Goal: Task Accomplishment & Management: Manage account settings

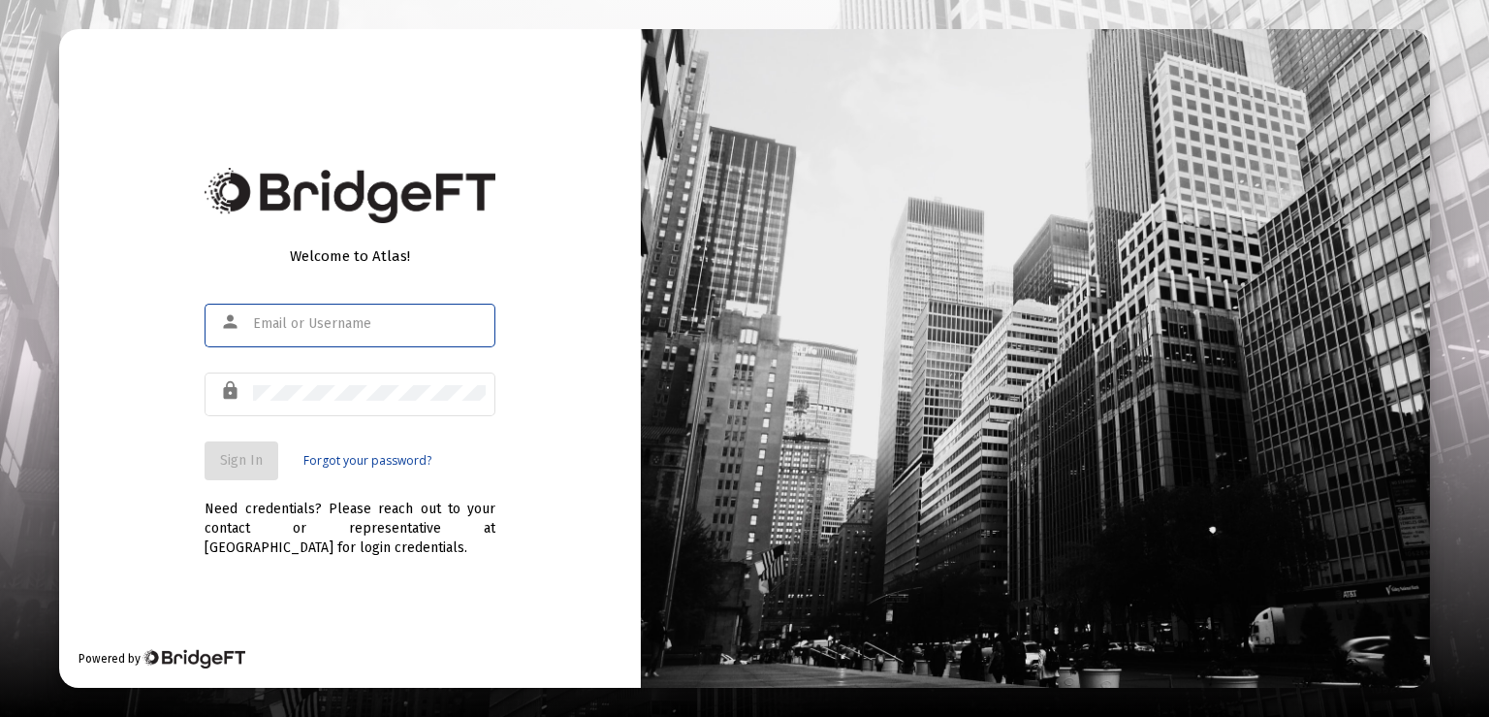
click at [339, 325] on input "text" at bounding box center [369, 324] width 233 height 16
type input "[PERSON_NAME][EMAIL_ADDRESS][PERSON_NAME][DOMAIN_NAME]"
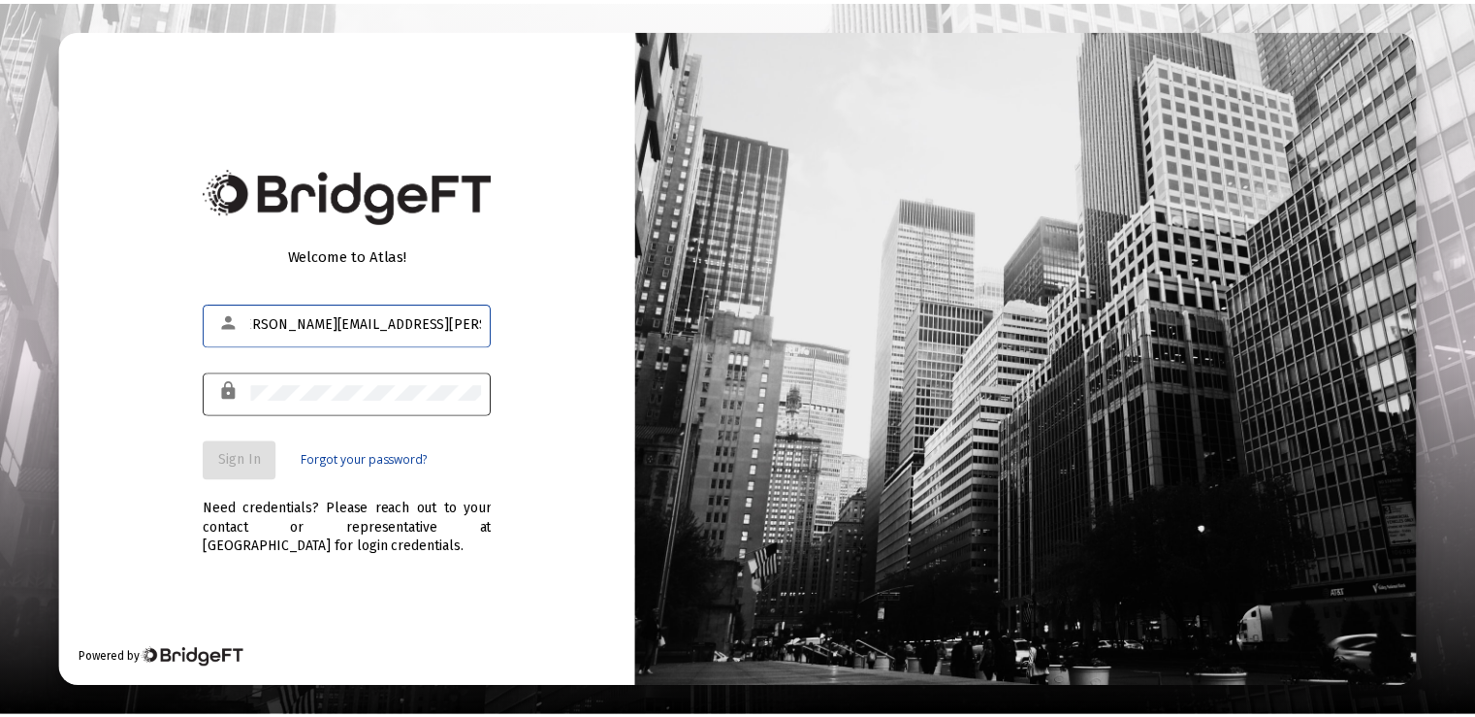
scroll to position [0, 0]
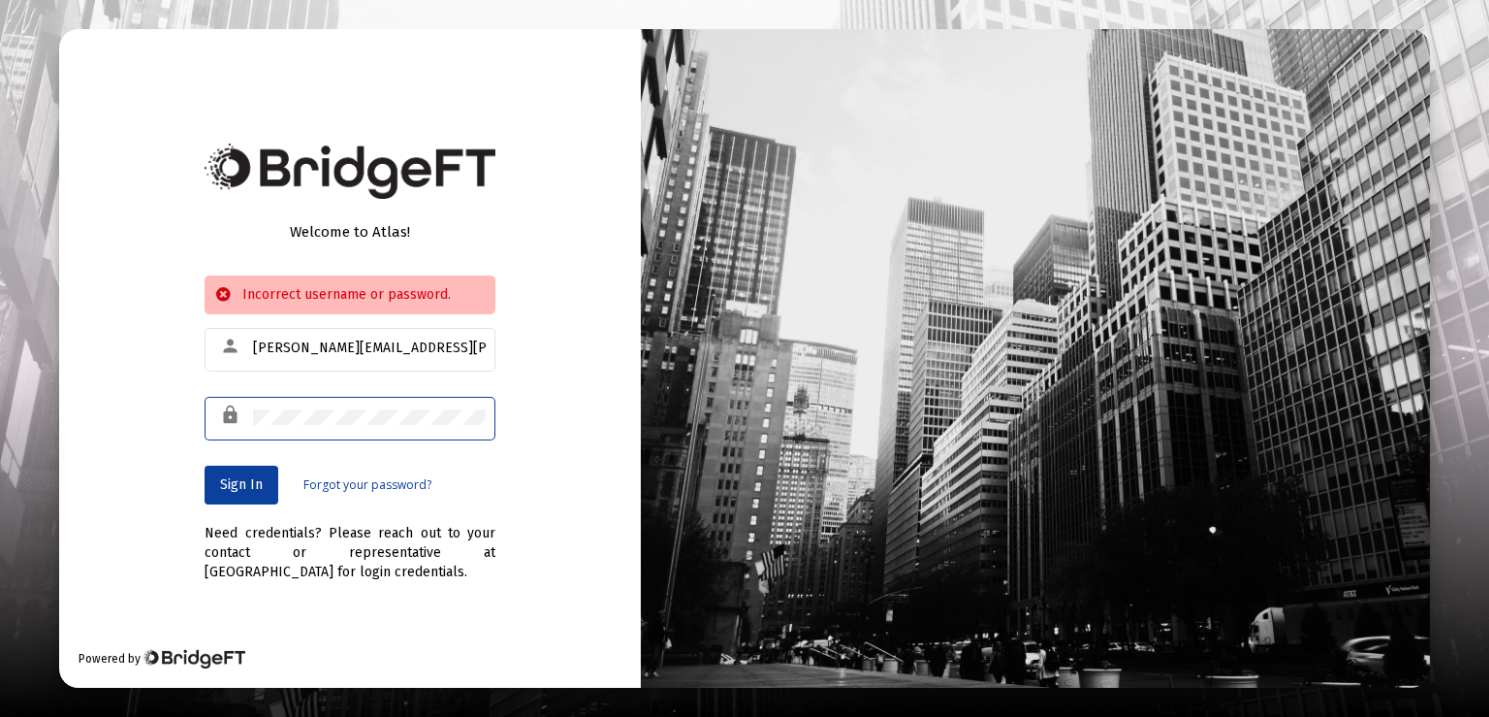
click at [127, 410] on div "Welcome to Atlas! Incorrect username or password. person [PERSON_NAME][EMAIL_AD…" at bounding box center [350, 358] width 582 height 659
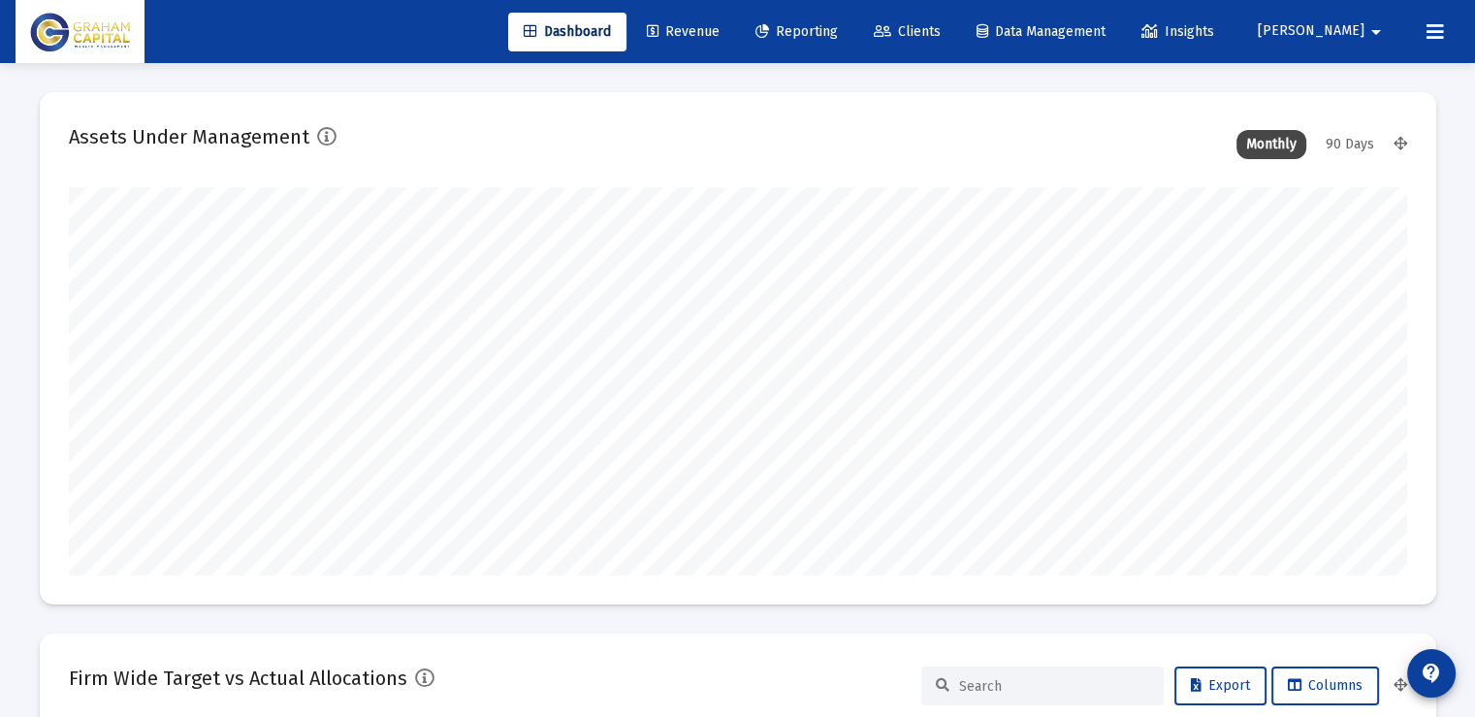
scroll to position [388, 1338]
type input "[DATE]"
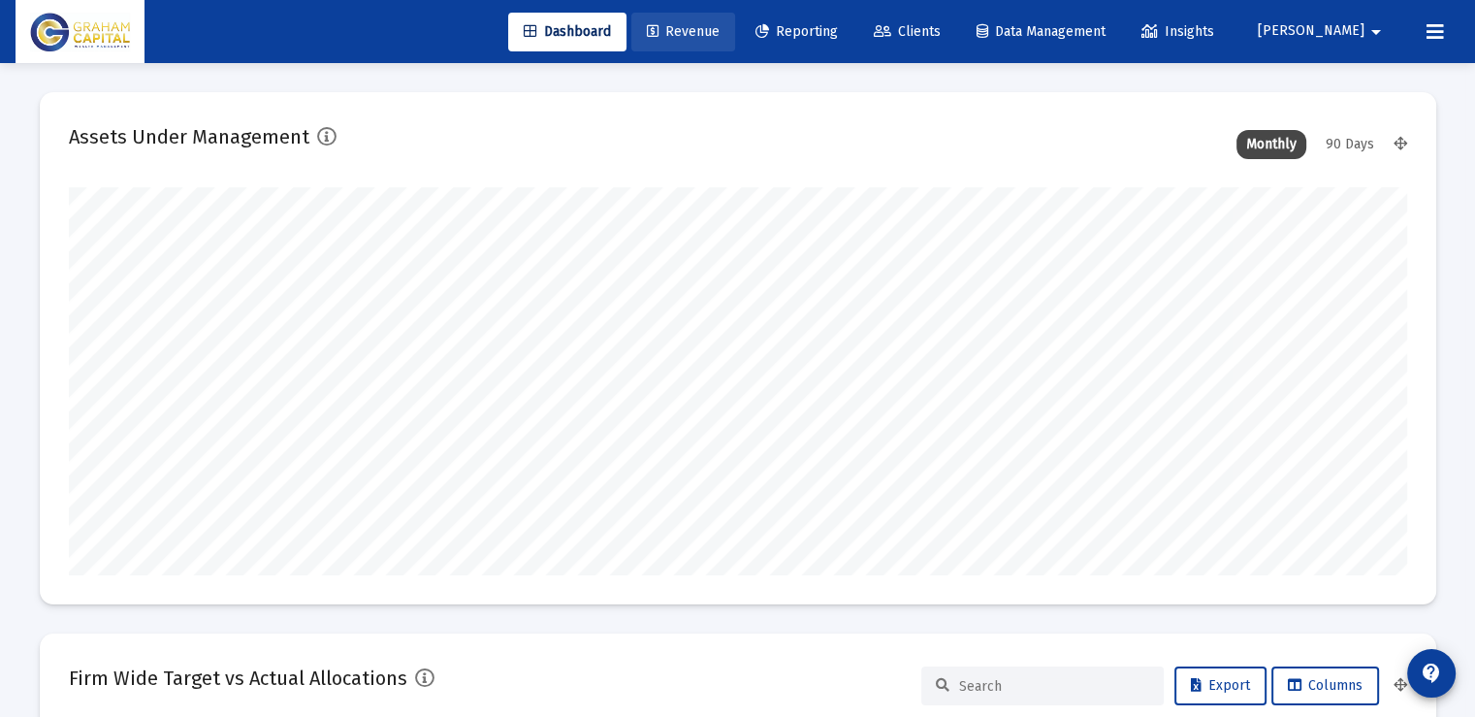
click at [719, 29] on span "Revenue" at bounding box center [683, 31] width 73 height 16
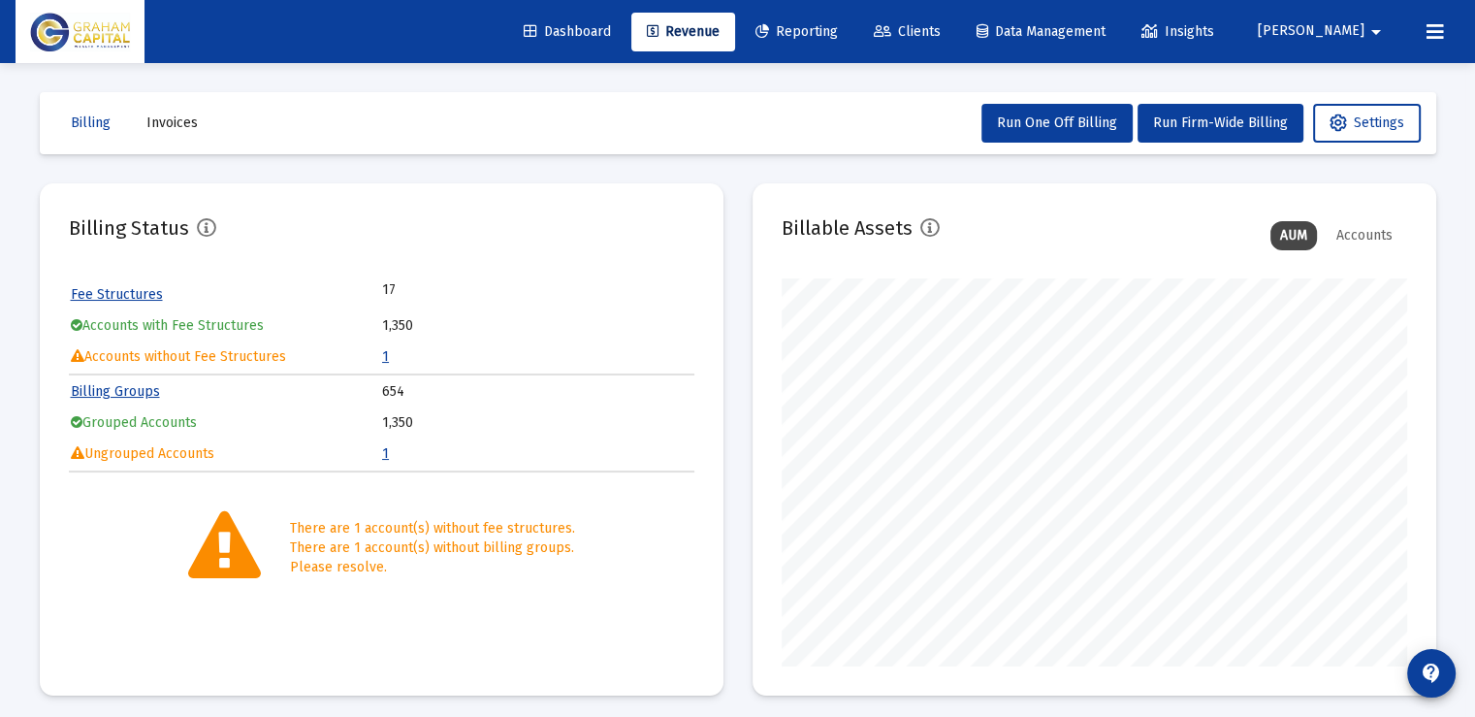
scroll to position [388, 625]
click at [387, 453] on link "1" at bounding box center [385, 453] width 7 height 16
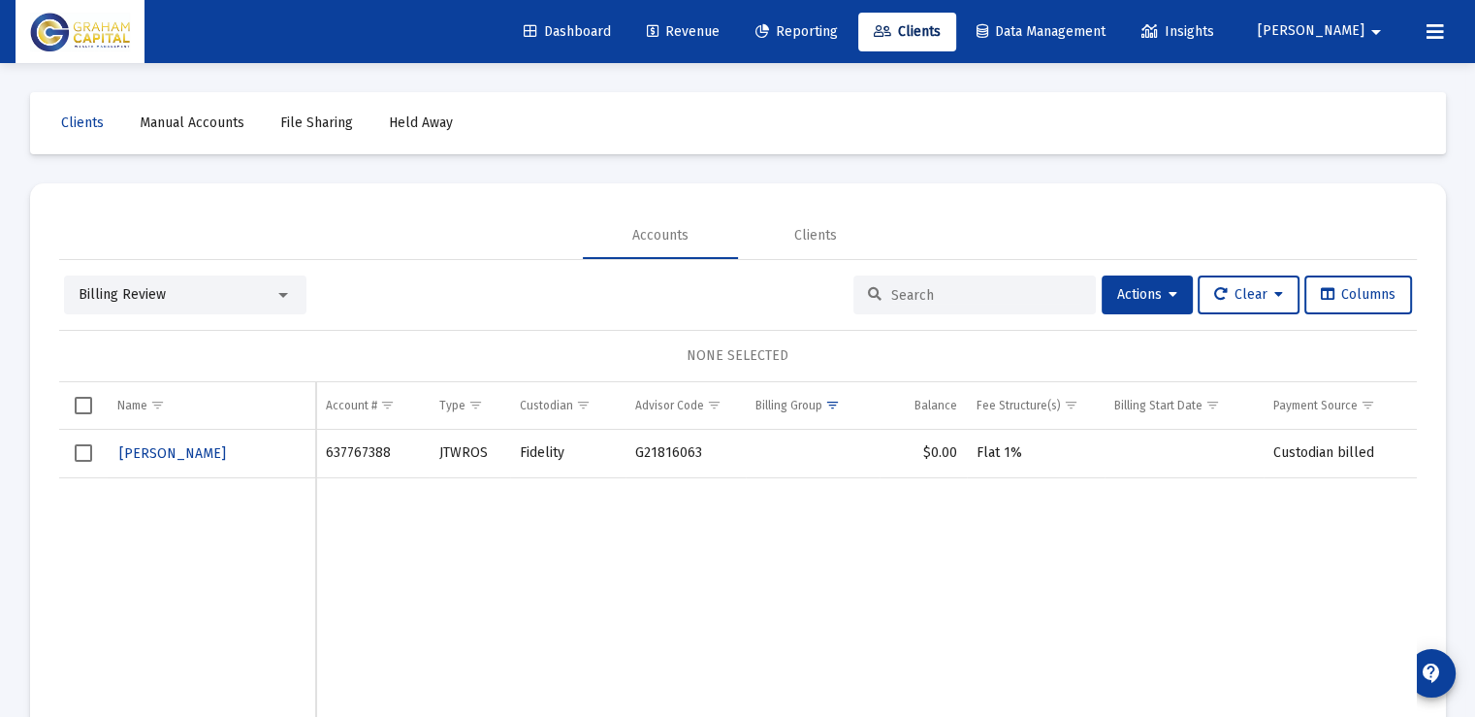
click at [86, 451] on span "Select row" at bounding box center [83, 452] width 17 height 17
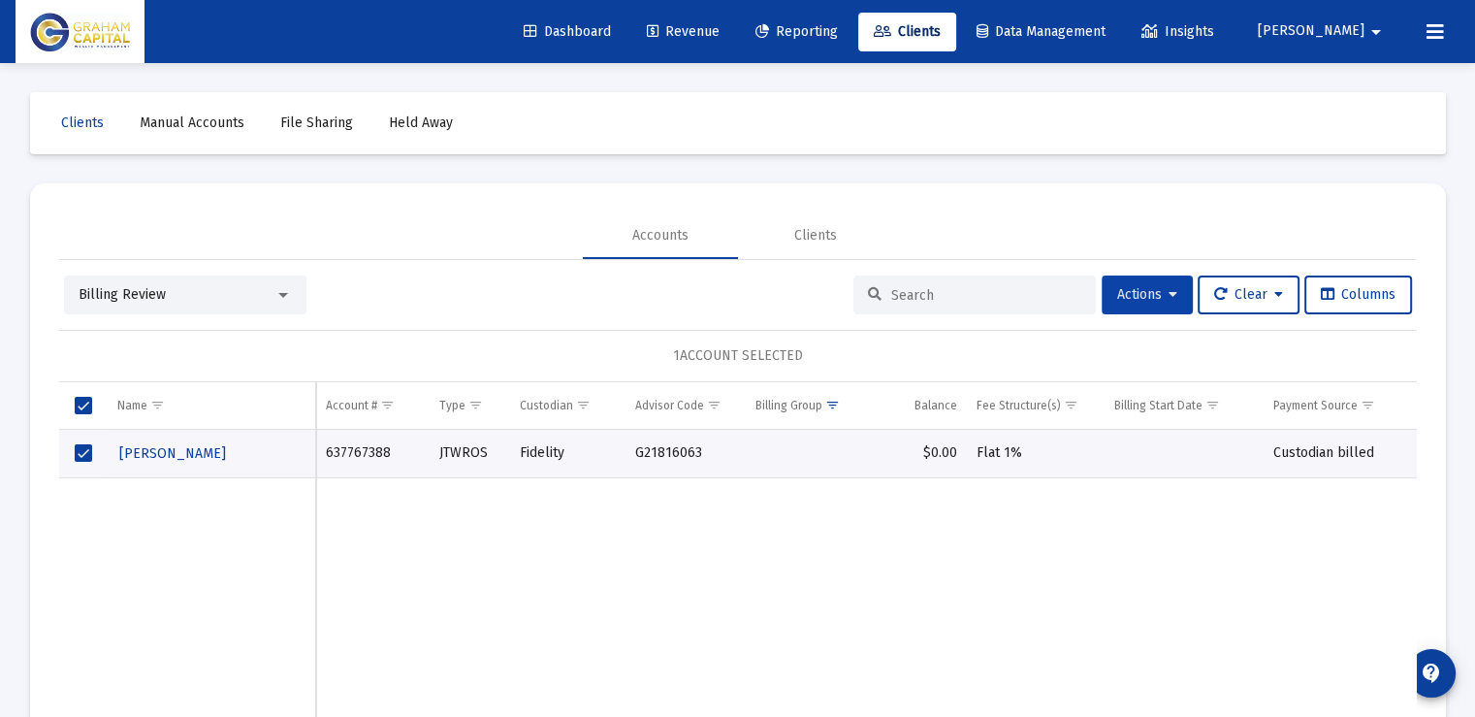
click at [1166, 304] on button "Actions" at bounding box center [1147, 294] width 91 height 39
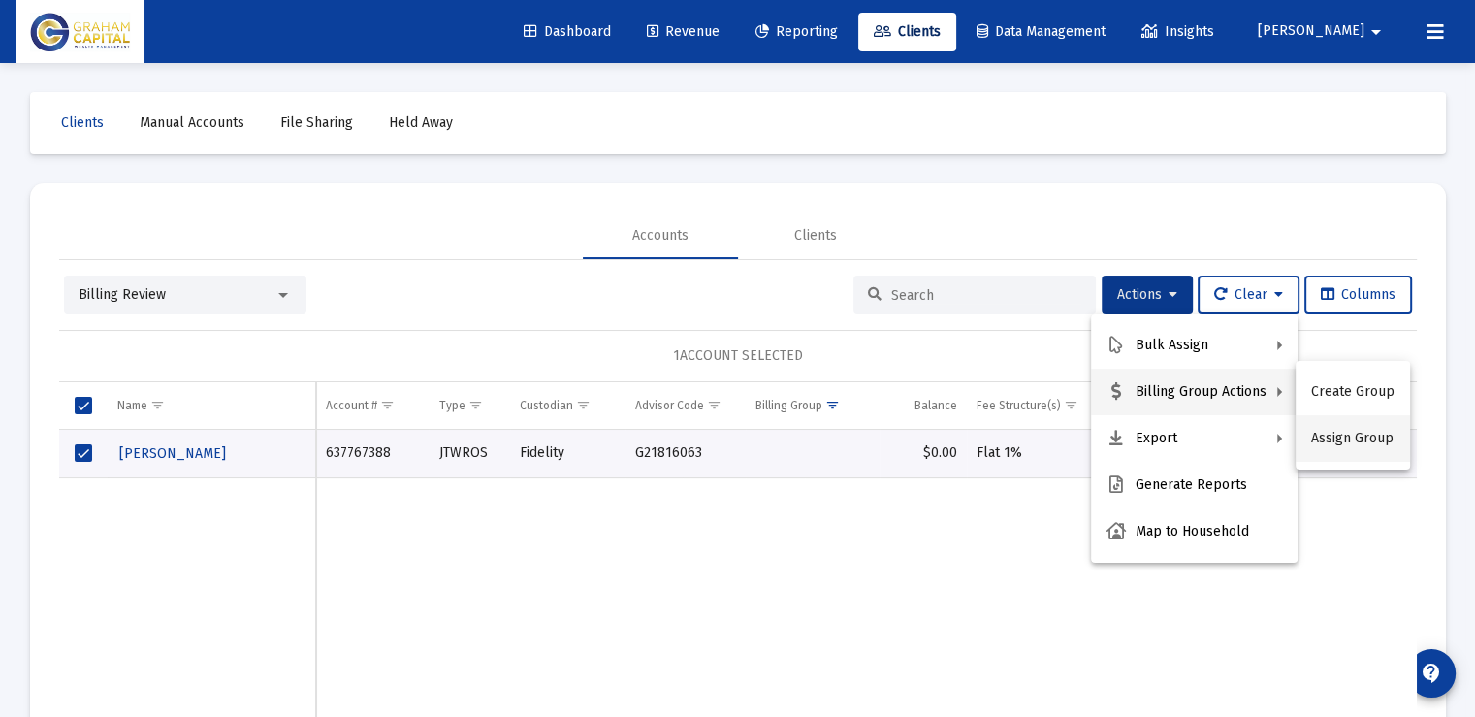
click at [1363, 432] on button "Assign Group" at bounding box center [1352, 438] width 114 height 47
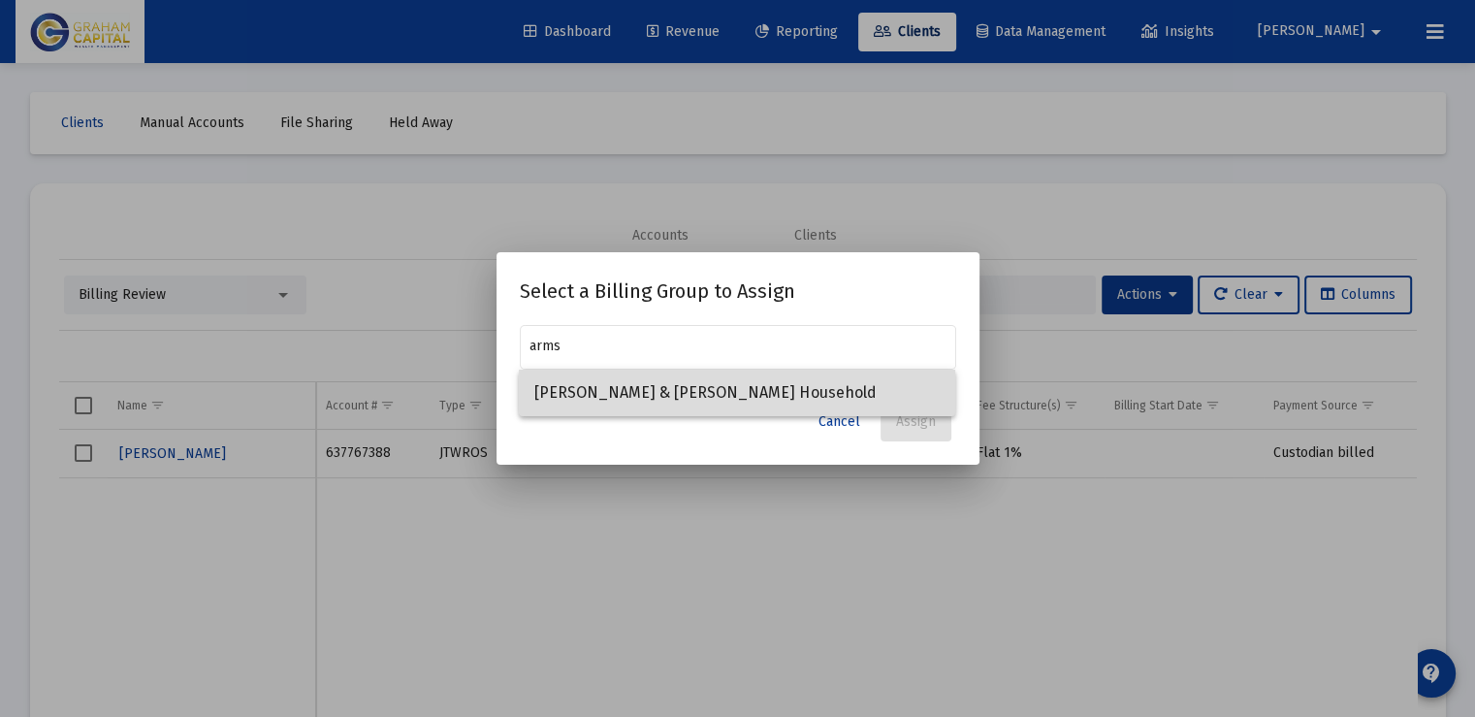
click at [796, 393] on span "[PERSON_NAME] & [PERSON_NAME] Household" at bounding box center [736, 392] width 405 height 47
type input "[PERSON_NAME] & [PERSON_NAME] Household"
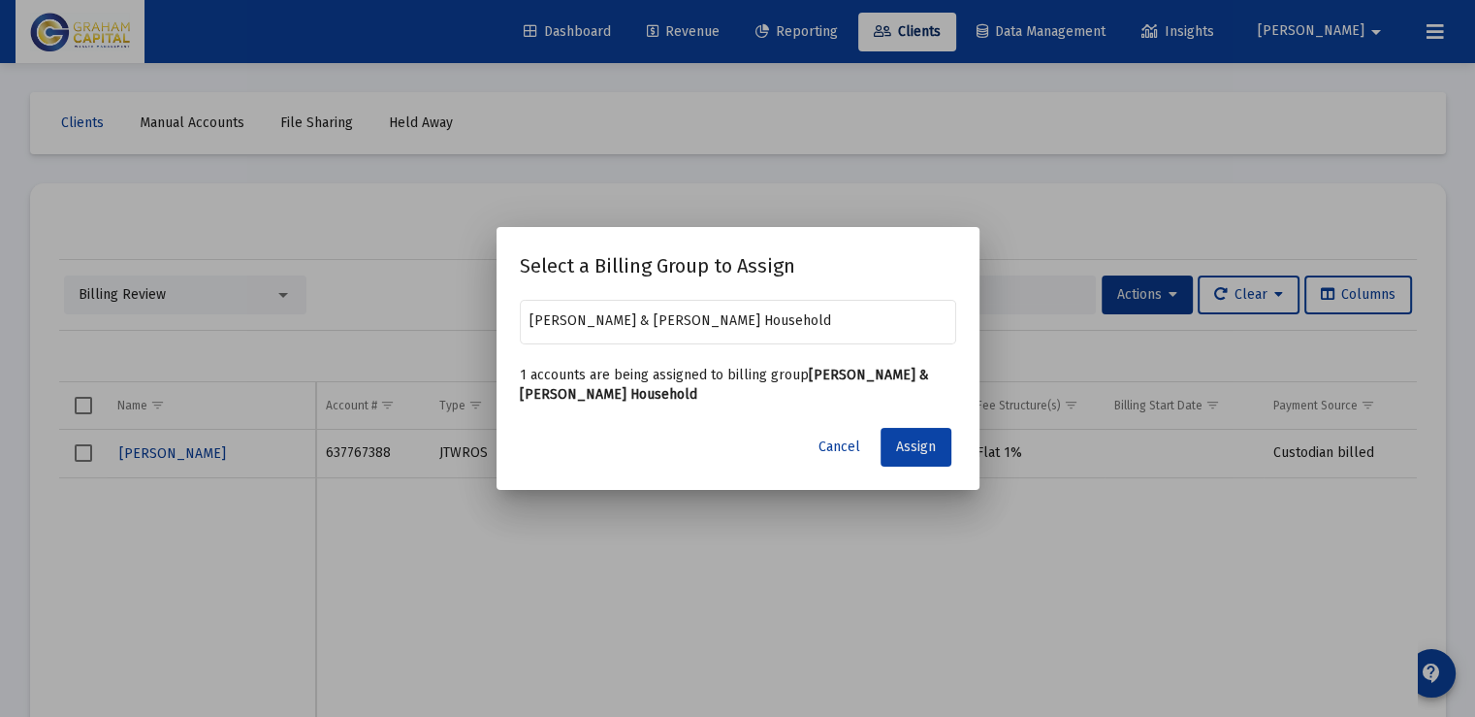
click at [918, 446] on span "Assign" at bounding box center [916, 446] width 40 height 16
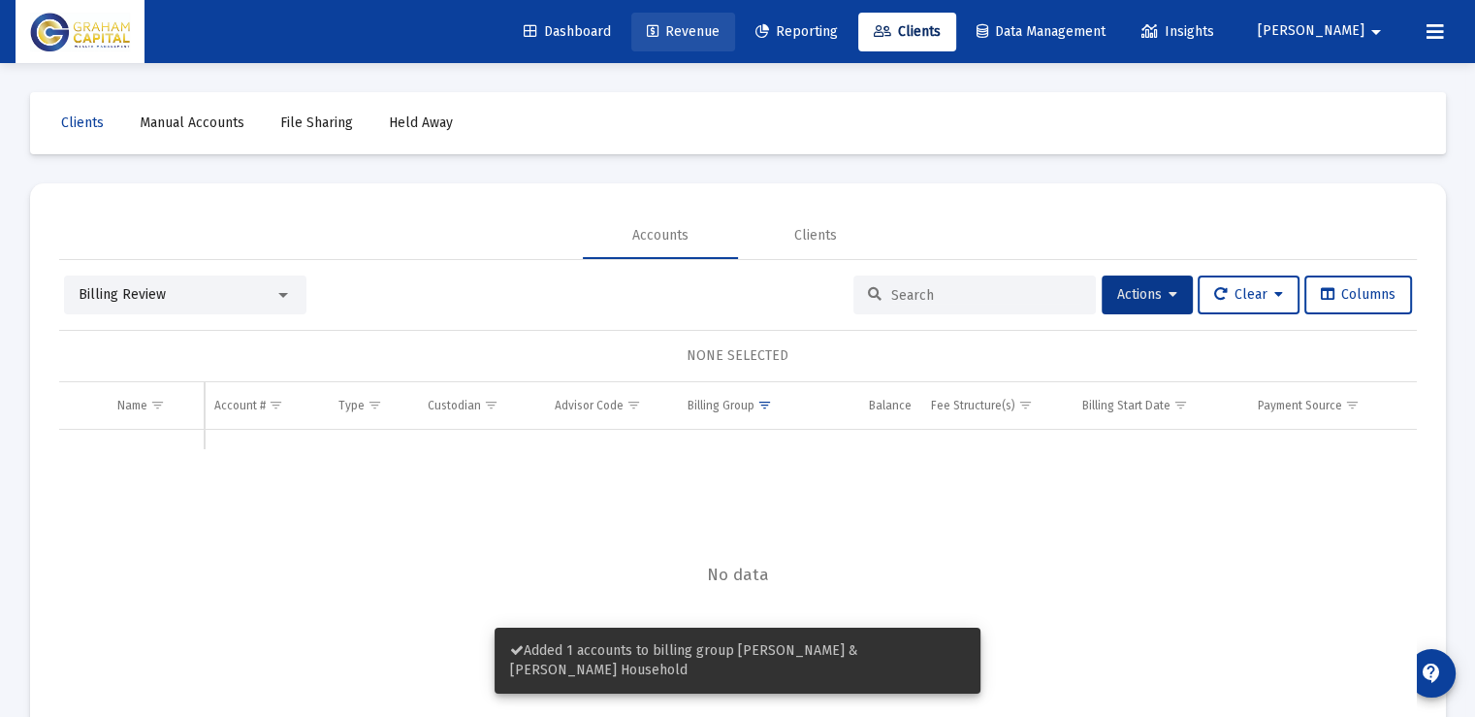
click at [735, 20] on link "Revenue" at bounding box center [683, 32] width 104 height 39
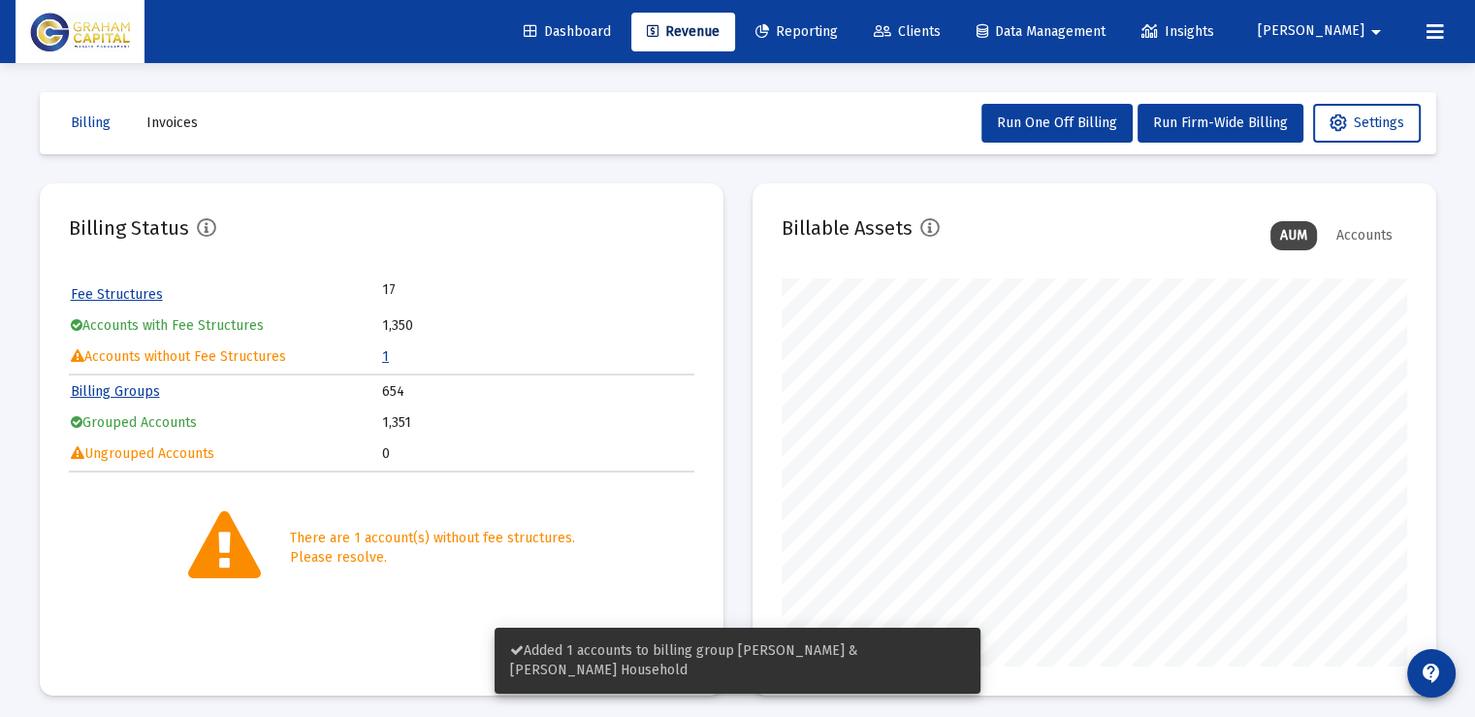
scroll to position [388, 625]
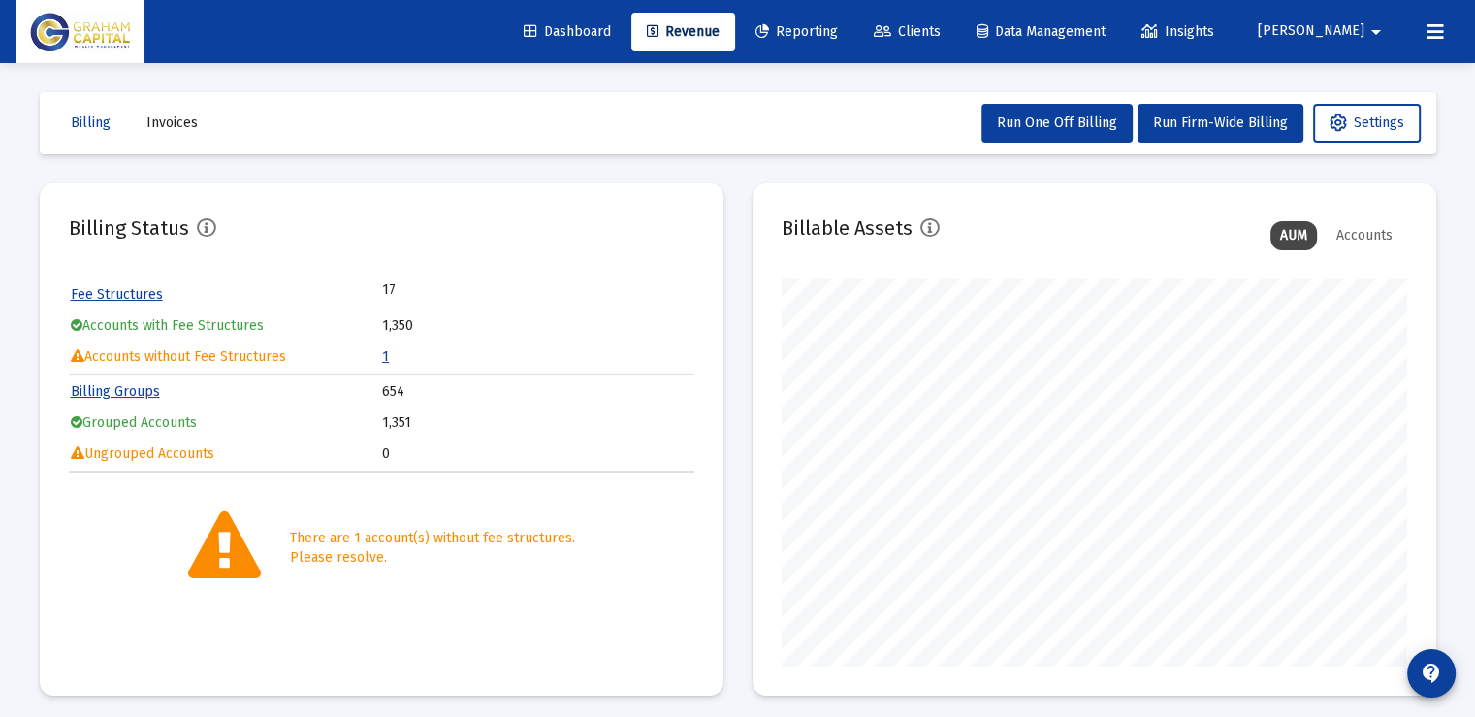
click at [382, 351] on link "1" at bounding box center [385, 356] width 7 height 16
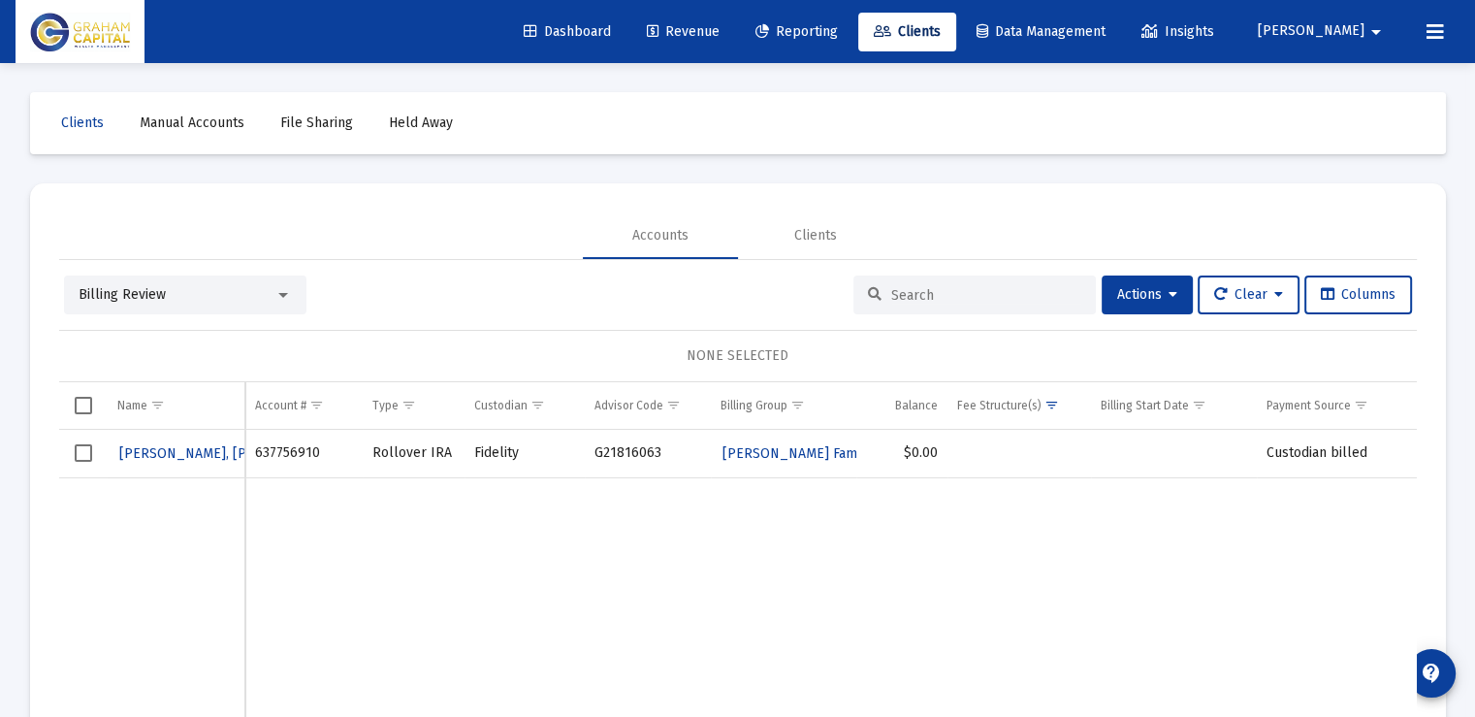
click at [950, 294] on input at bounding box center [986, 295] width 190 height 16
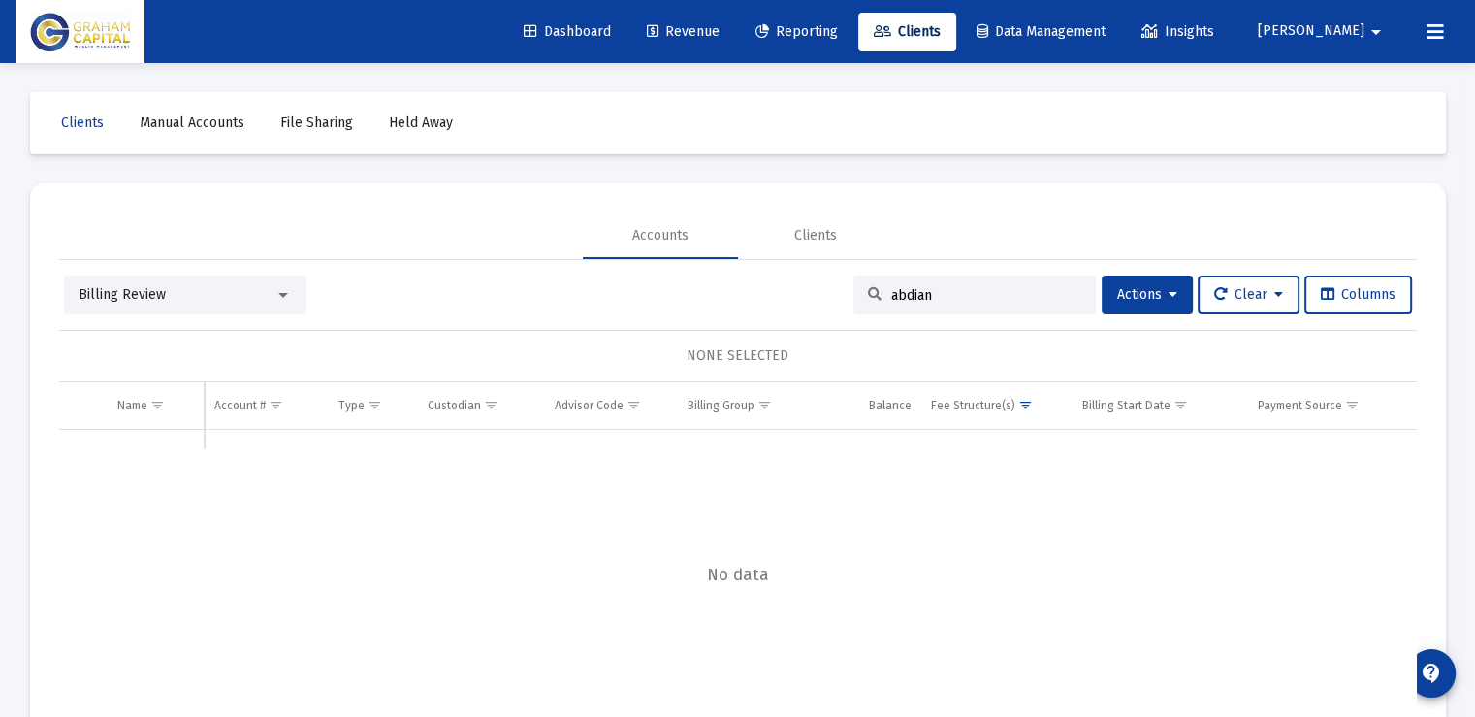
click at [962, 288] on input "abdian" at bounding box center [986, 295] width 190 height 16
click at [941, 32] on span "Clients" at bounding box center [907, 31] width 67 height 16
click at [206, 302] on div "Billing Review" at bounding box center [177, 294] width 196 height 19
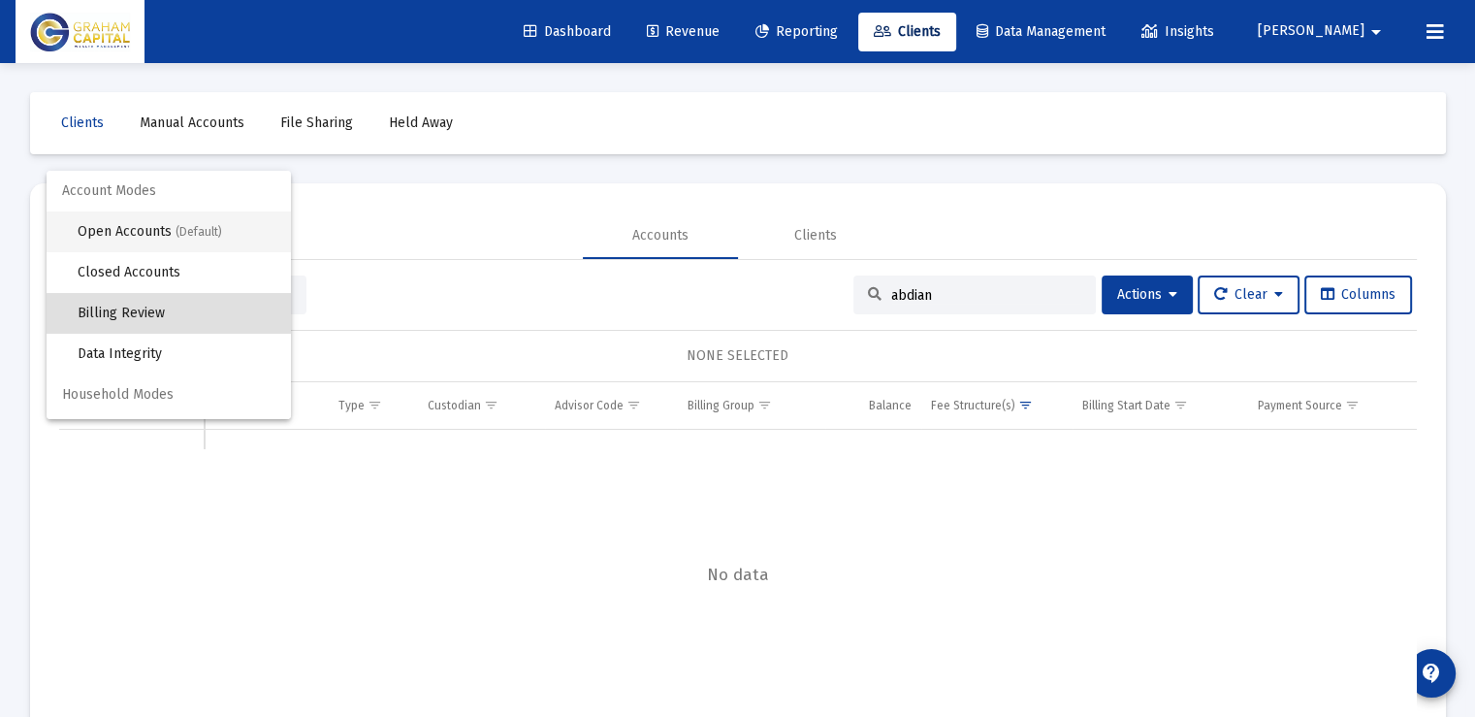
scroll to position [18, 0]
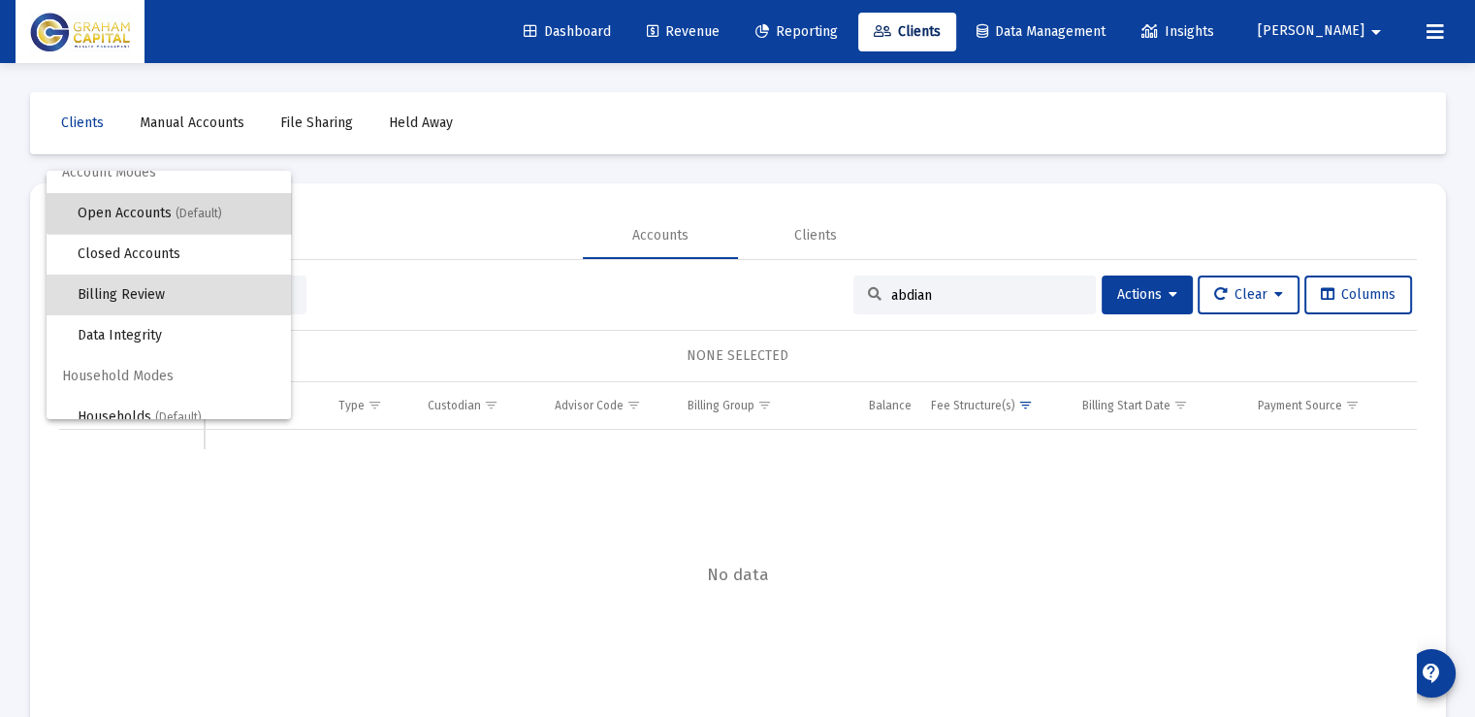
click at [208, 197] on span "Open Accounts (Default)" at bounding box center [177, 213] width 198 height 41
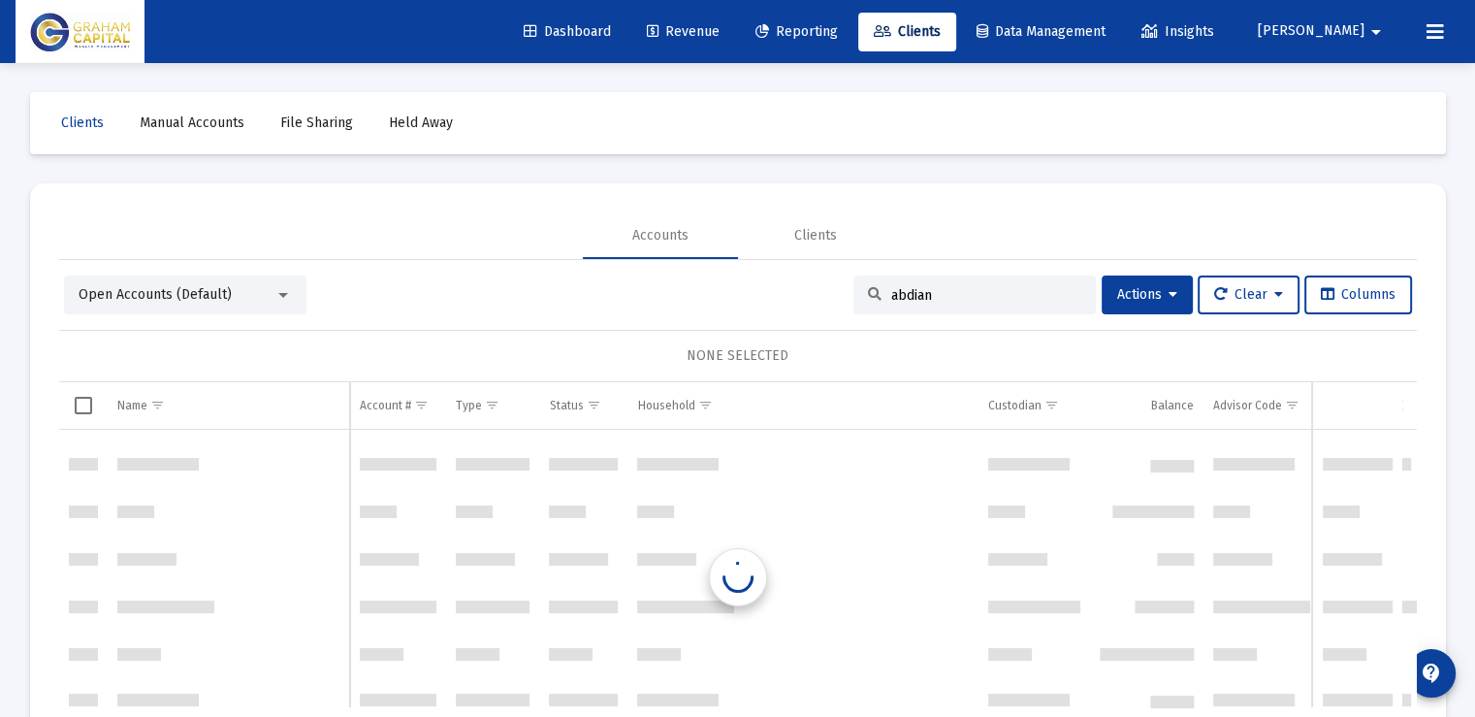
scroll to position [64708, 0]
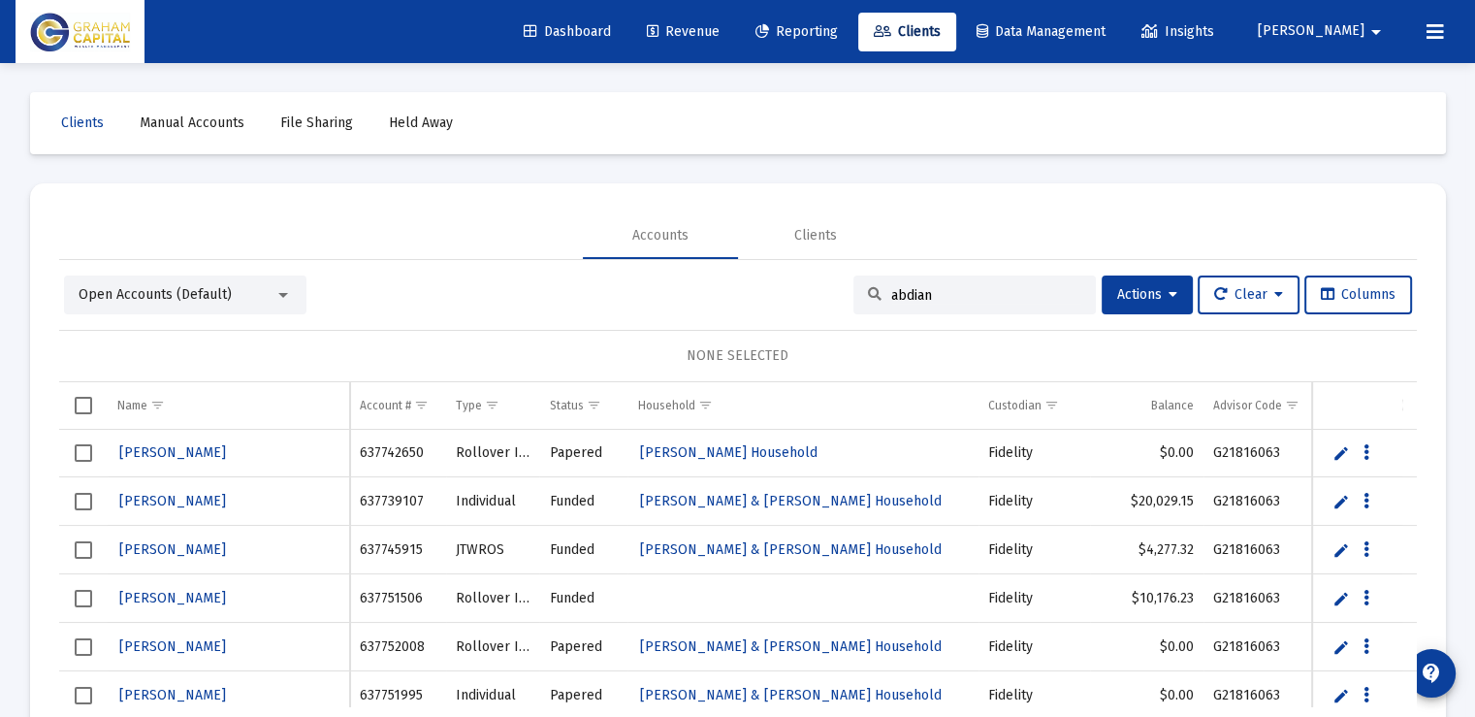
click at [950, 300] on input "abdian" at bounding box center [986, 295] width 190 height 16
drag, startPoint x: 948, startPoint y: 297, endPoint x: 727, endPoint y: 297, distance: 221.1
click at [727, 297] on div "Open Accounts (Default) abdian Actions Clear Columns" at bounding box center [738, 294] width 1348 height 39
type input "abdian"
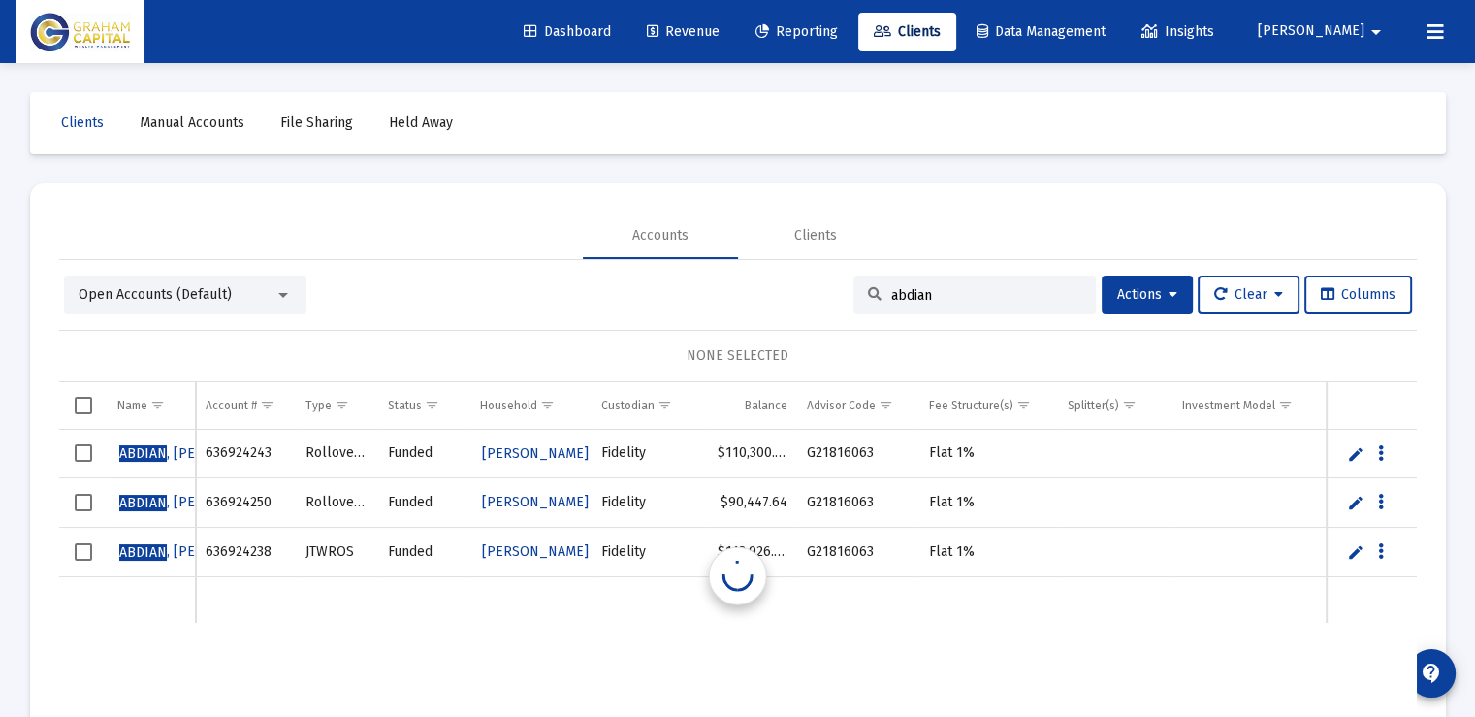
scroll to position [0, 0]
